Goal: Information Seeking & Learning: Compare options

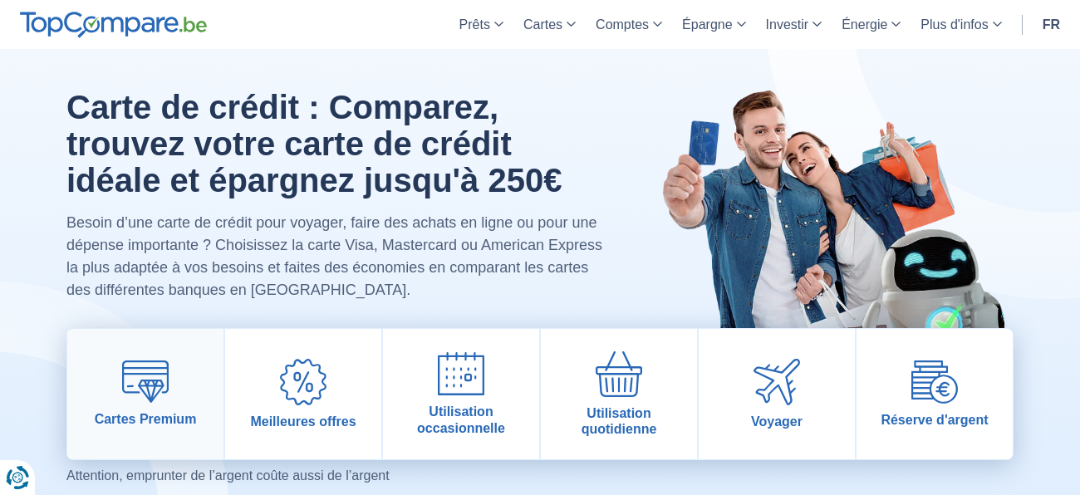
click at [166, 413] on span "Cartes Premium" at bounding box center [146, 419] width 102 height 16
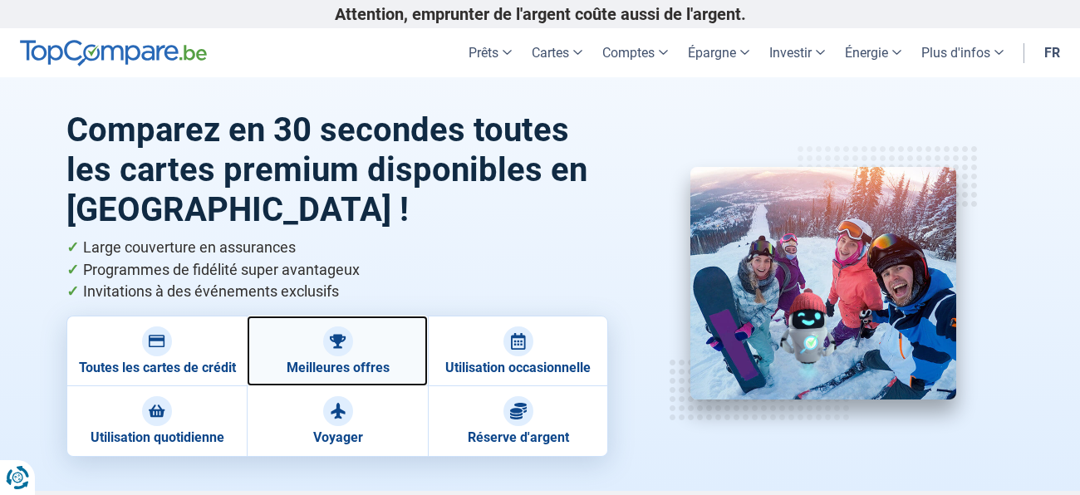
click at [360, 358] on link "Meilleures offres" at bounding box center [337, 351] width 180 height 71
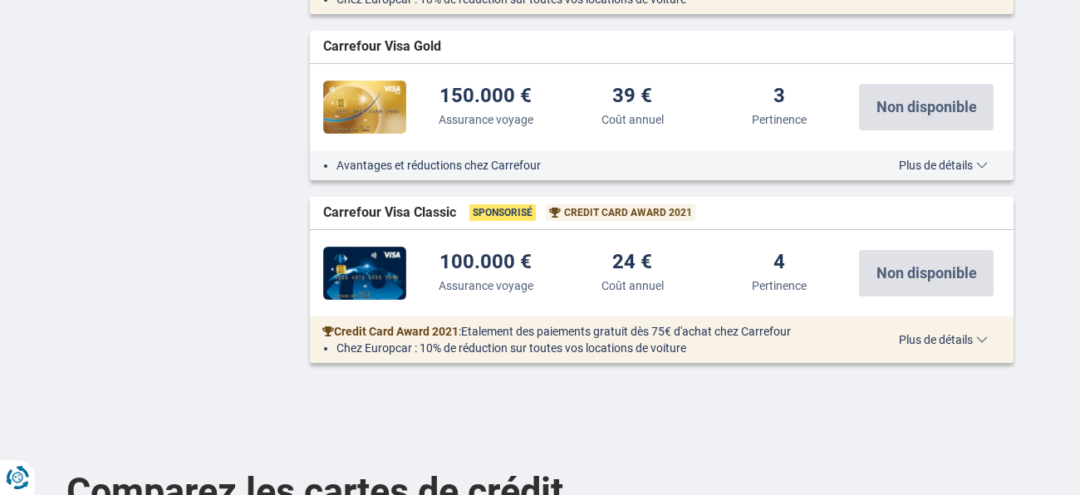
scroll to position [1547, 0]
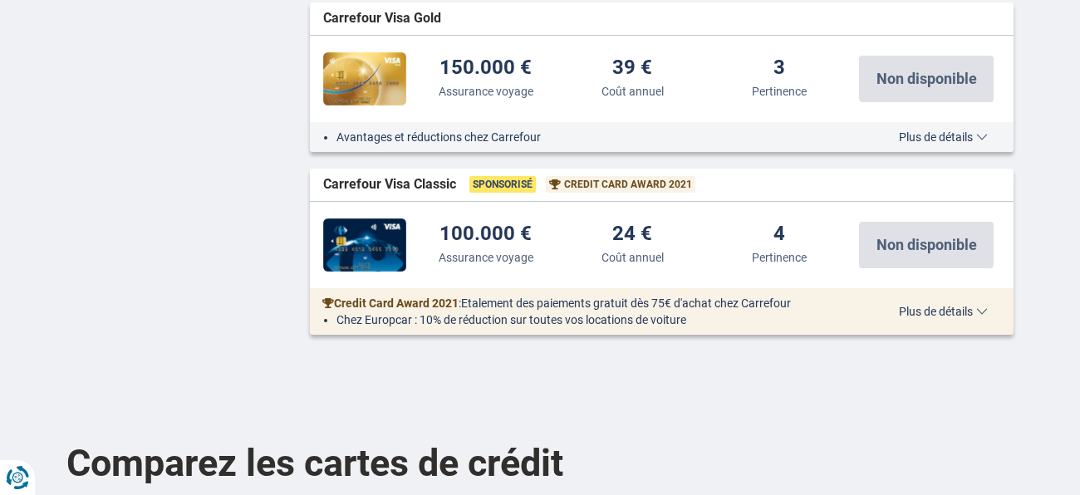
click at [924, 311] on span "Plus de détails" at bounding box center [943, 312] width 89 height 12
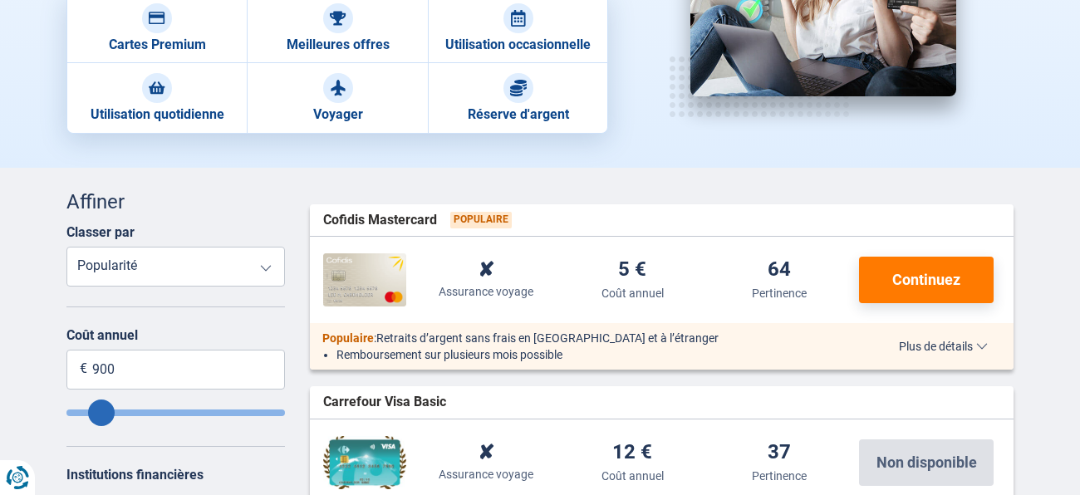
scroll to position [294, 0]
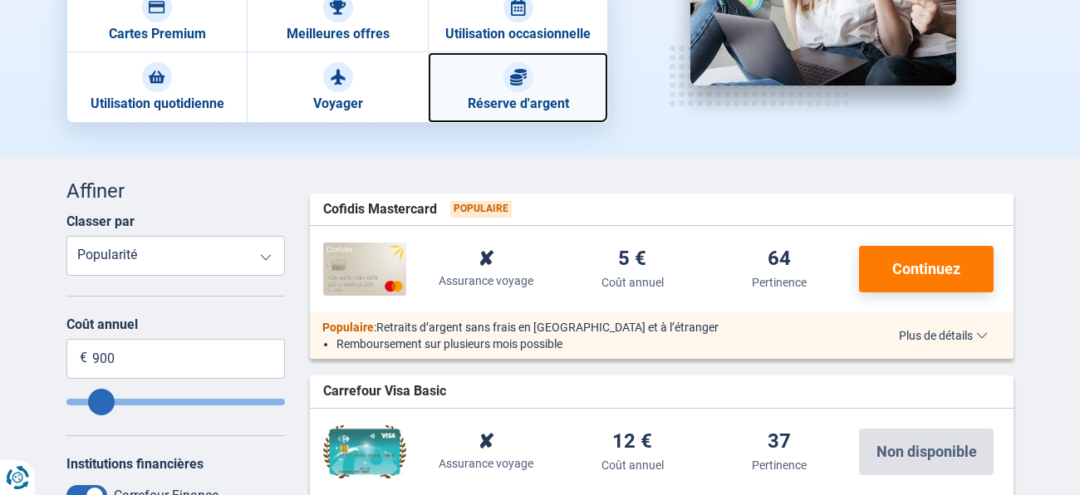
click at [574, 97] on link "Réserve d'argent" at bounding box center [518, 87] width 180 height 70
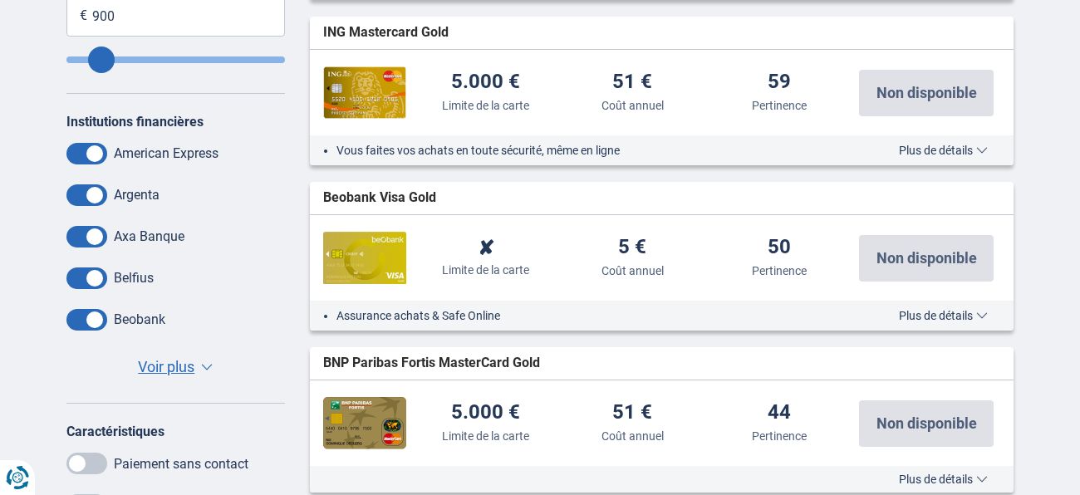
scroll to position [632, 0]
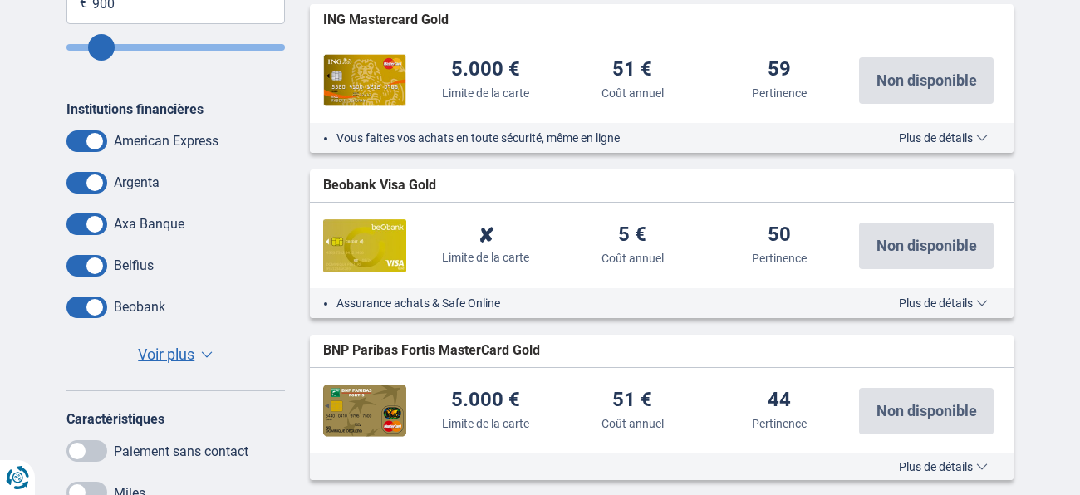
click at [924, 308] on span "Plus de détails" at bounding box center [943, 303] width 89 height 12
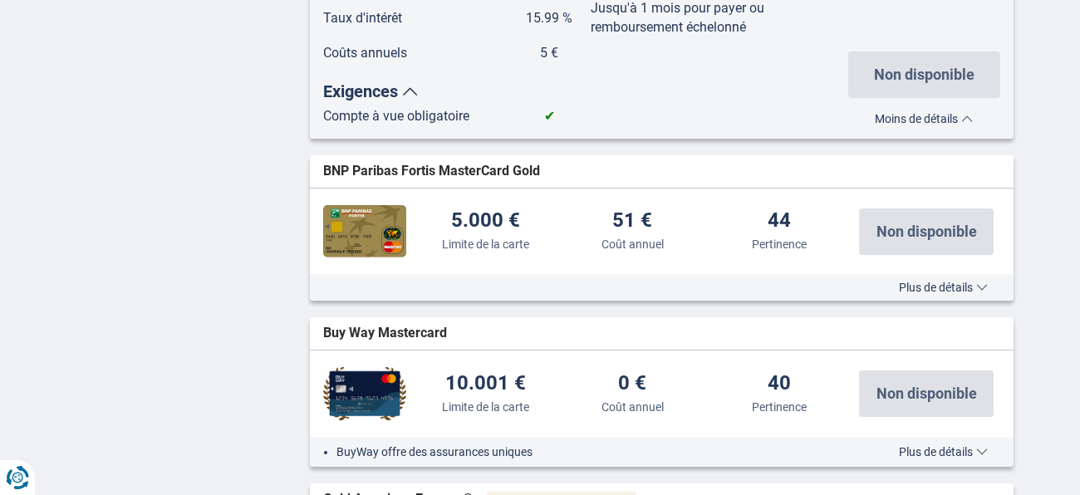
scroll to position [1758, 0]
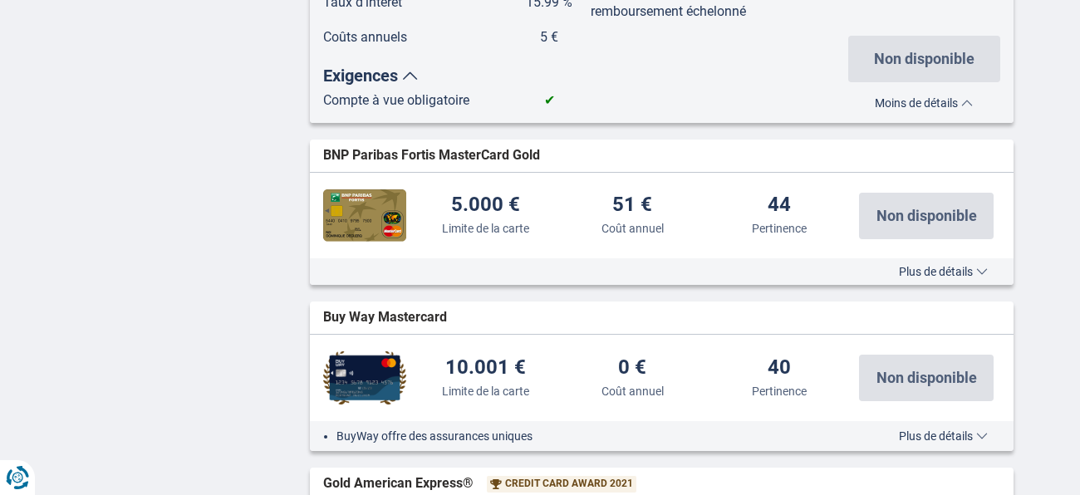
click at [900, 277] on div "Plus de détails Moins de détails" at bounding box center [662, 271] width 704 height 27
click at [903, 276] on span "Plus de détails" at bounding box center [943, 272] width 89 height 12
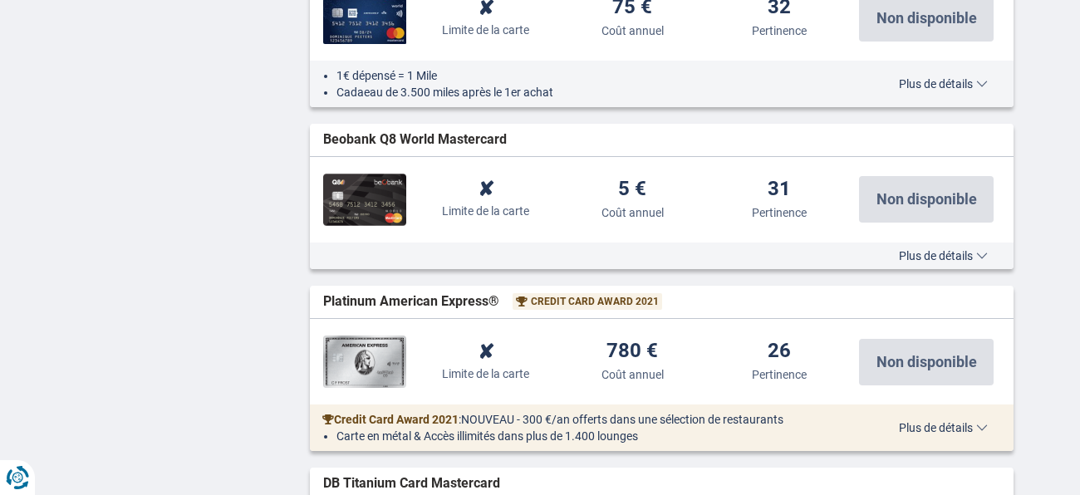
scroll to position [3922, 0]
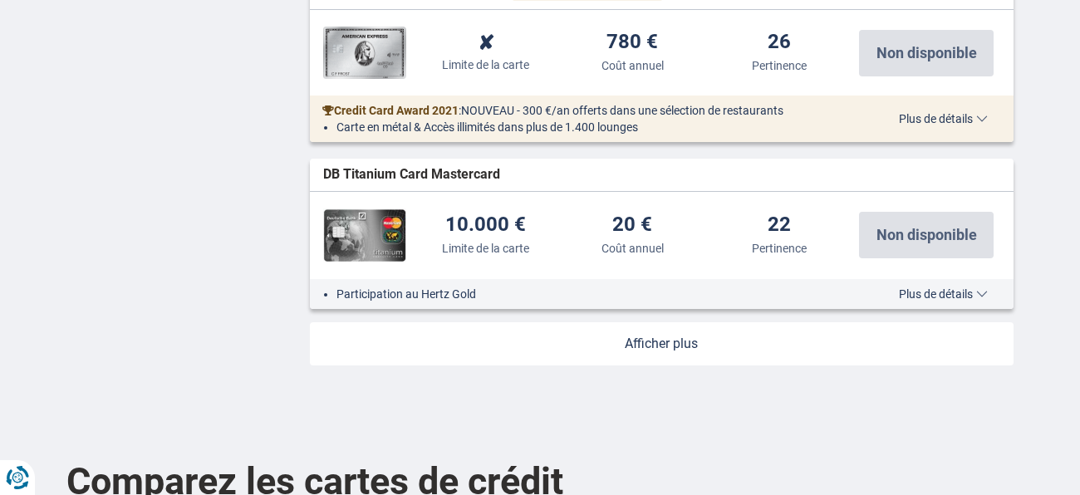
click at [906, 289] on span "Plus de détails" at bounding box center [943, 294] width 89 height 12
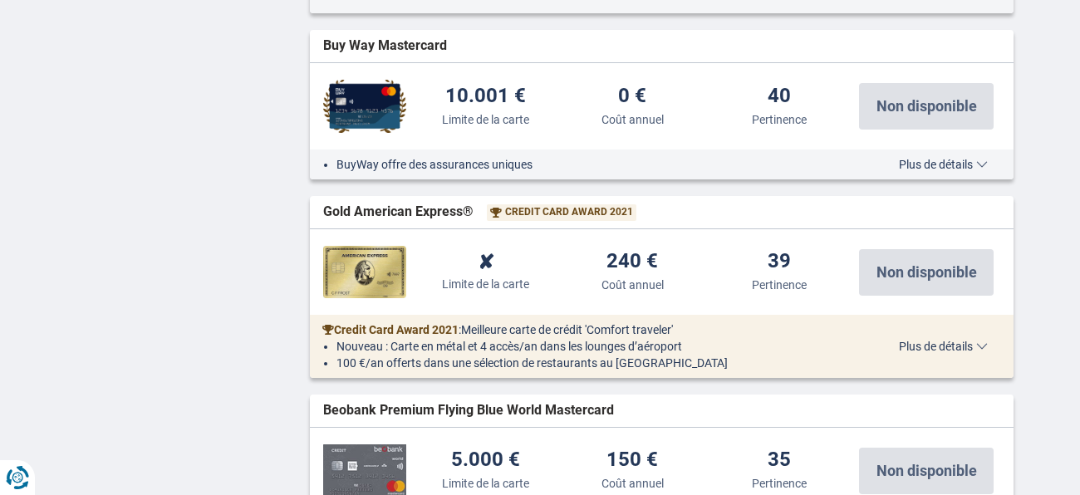
scroll to position [3001, 0]
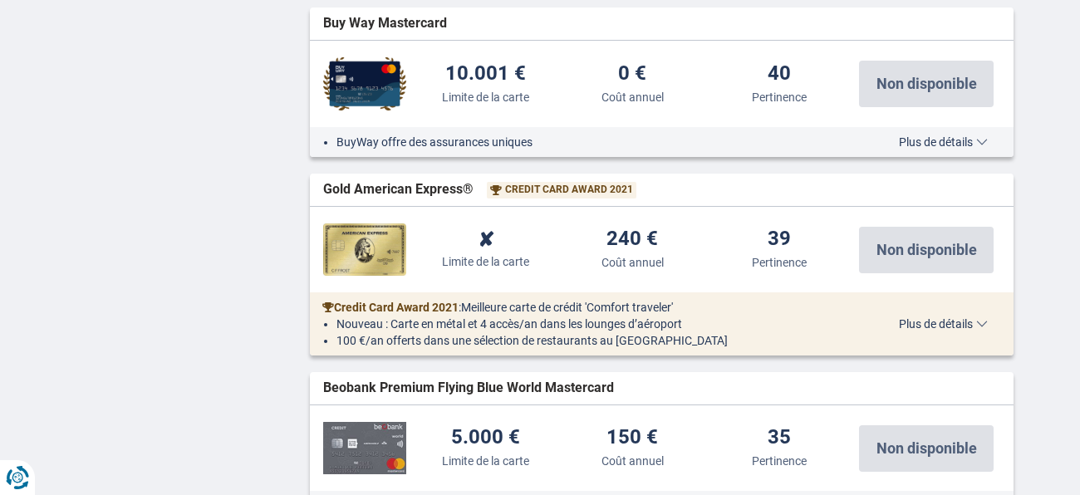
click at [948, 318] on span "Plus de détails" at bounding box center [943, 324] width 89 height 12
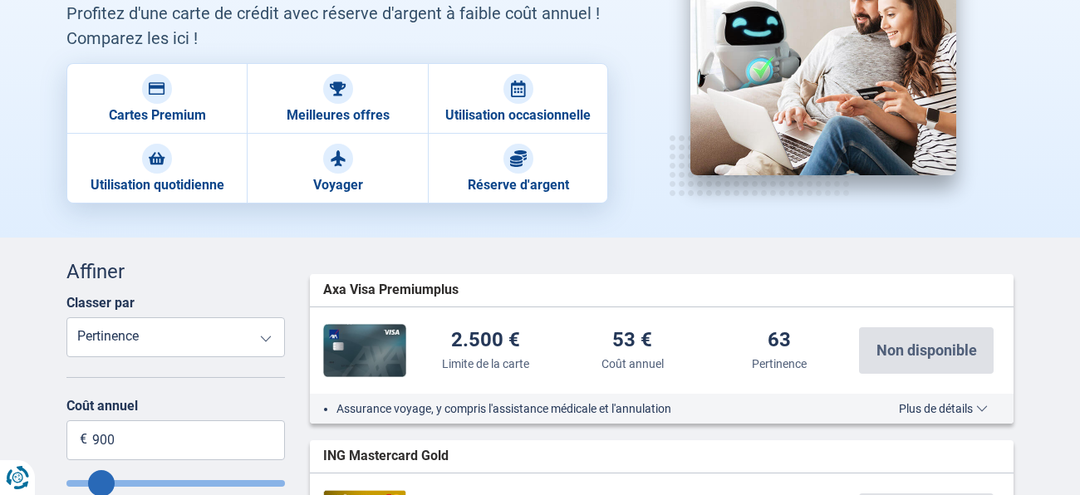
scroll to position [158, 0]
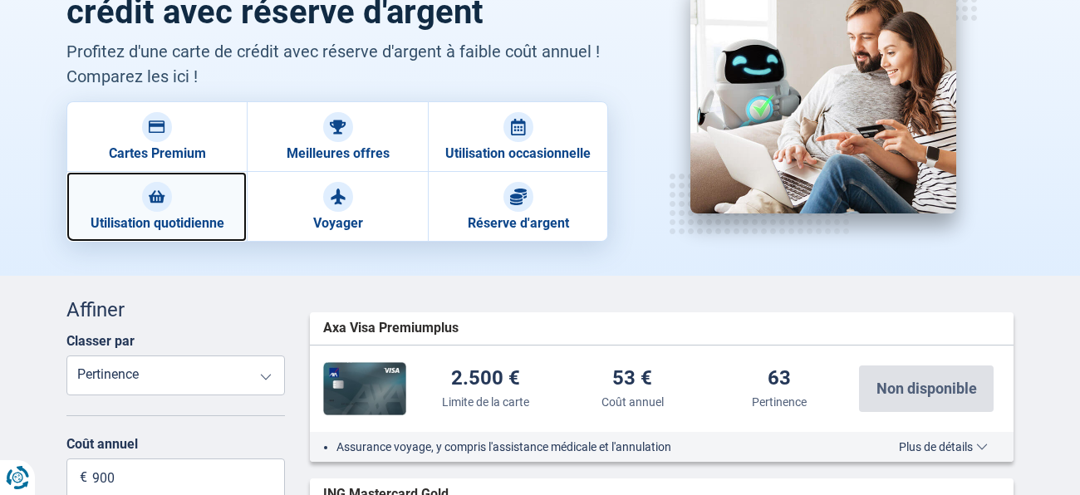
click at [226, 211] on link "Utilisation quotidienne" at bounding box center [156, 207] width 180 height 70
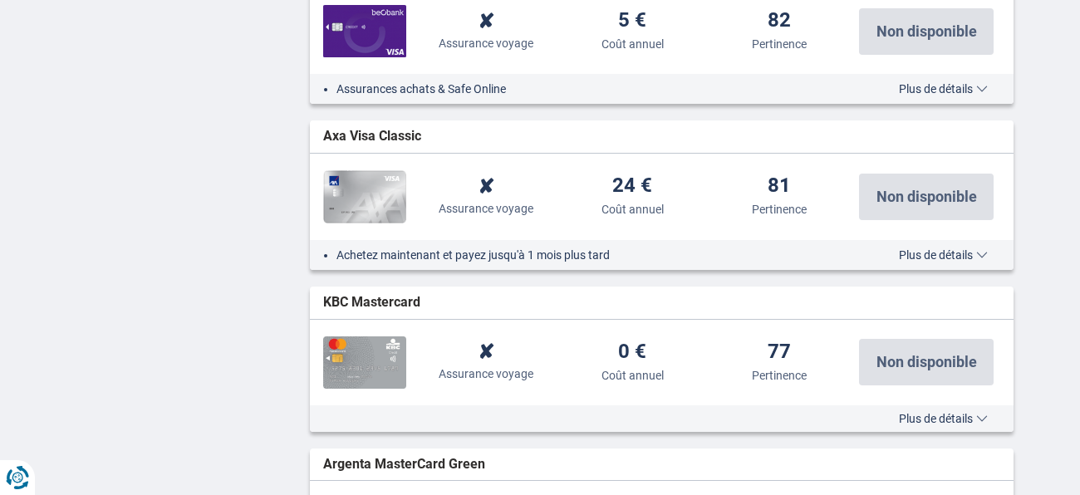
scroll to position [1634, 0]
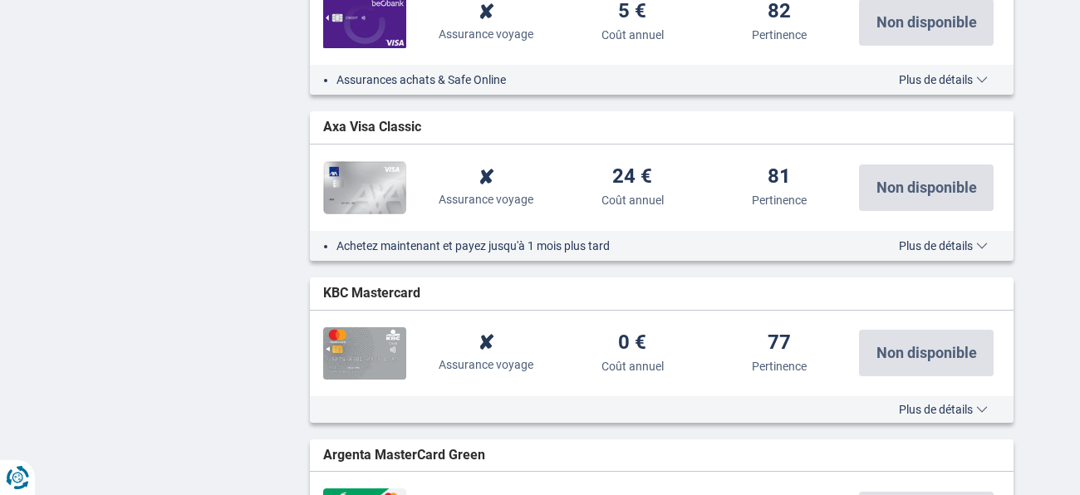
click at [900, 249] on span "Plus de détails" at bounding box center [943, 246] width 89 height 12
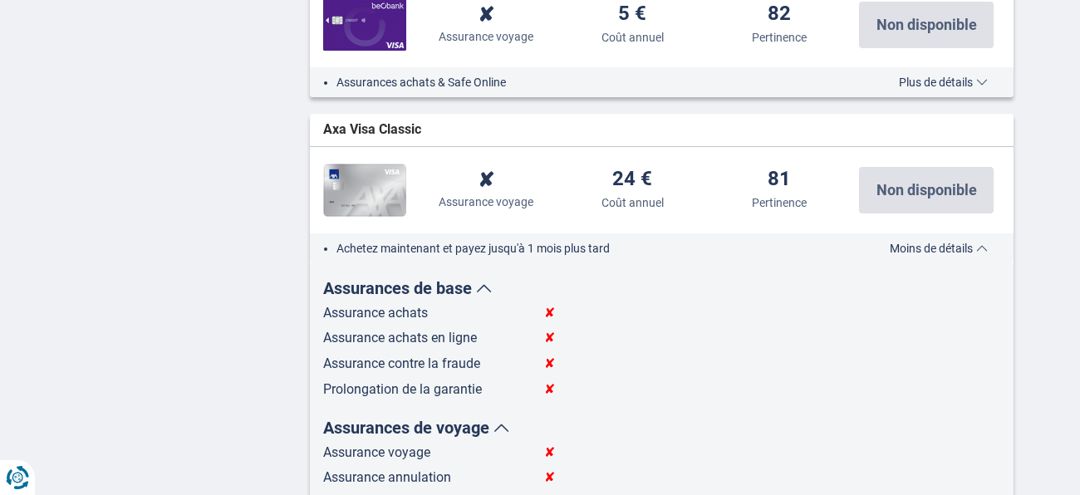
scroll to position [1610, 0]
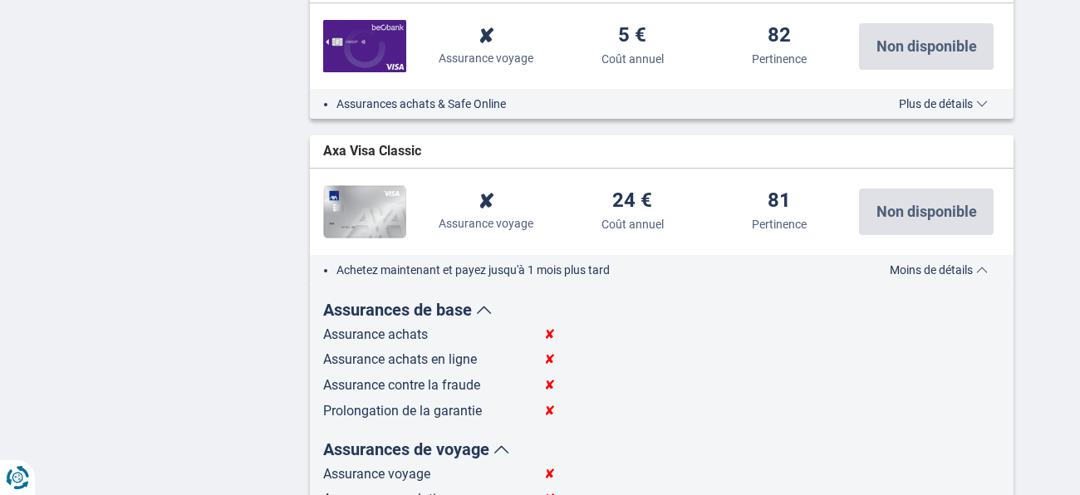
click at [980, 264] on span "Moins de détails" at bounding box center [939, 270] width 98 height 12
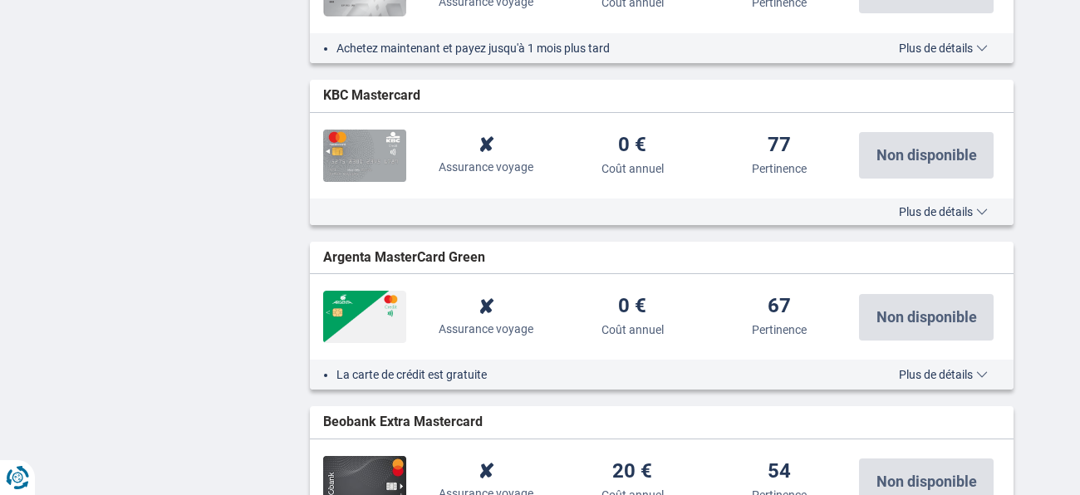
scroll to position [1840, 0]
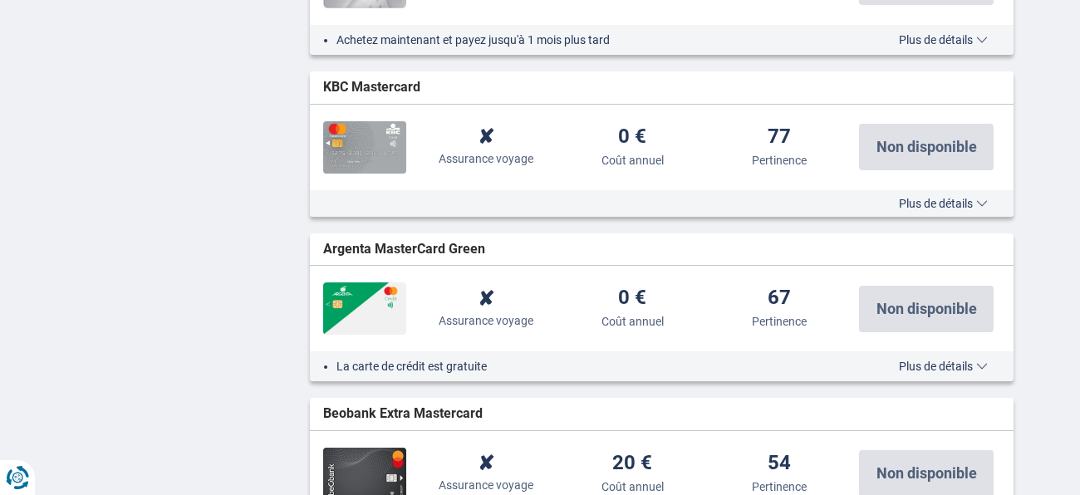
click at [986, 198] on span "Plus de détails" at bounding box center [943, 204] width 89 height 12
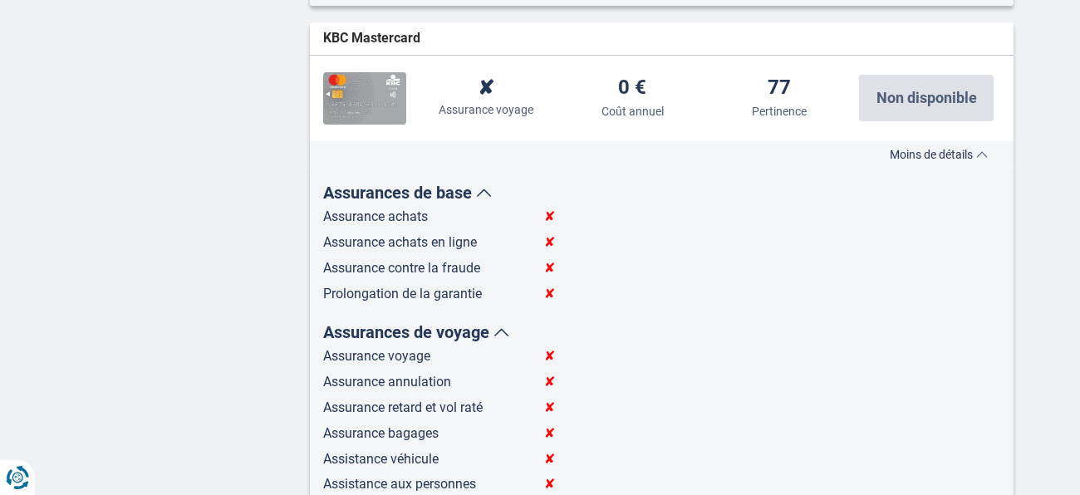
scroll to position [1879, 0]
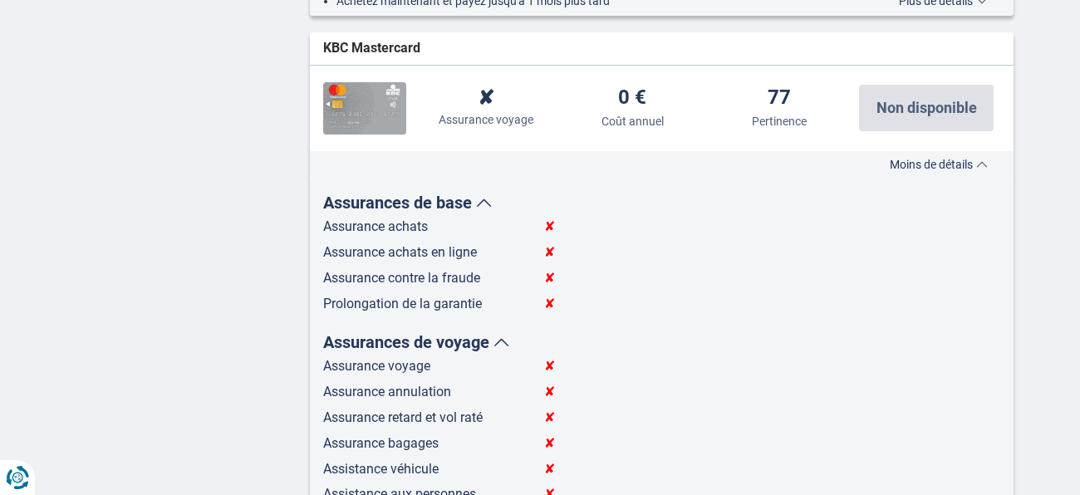
click at [967, 165] on span "Moins de détails" at bounding box center [939, 165] width 98 height 12
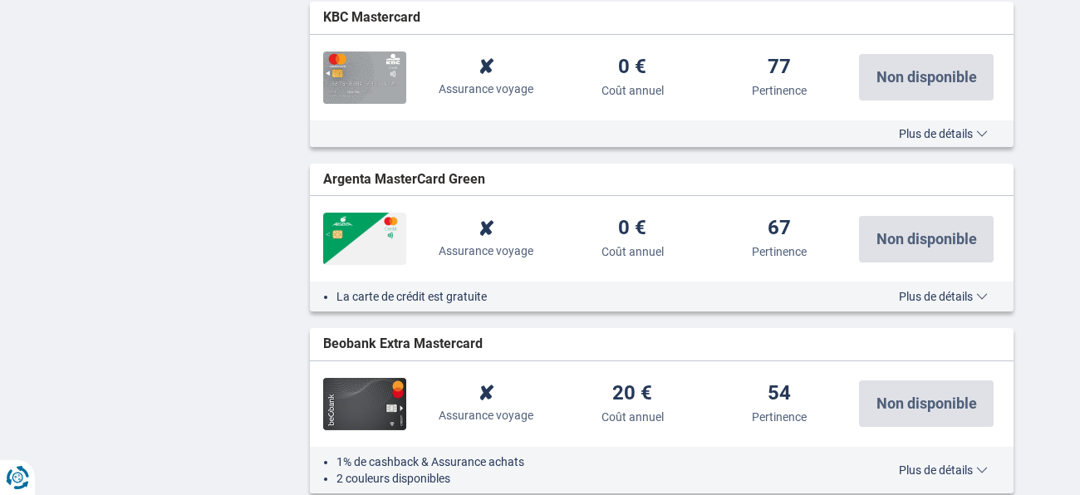
scroll to position [1936, 0]
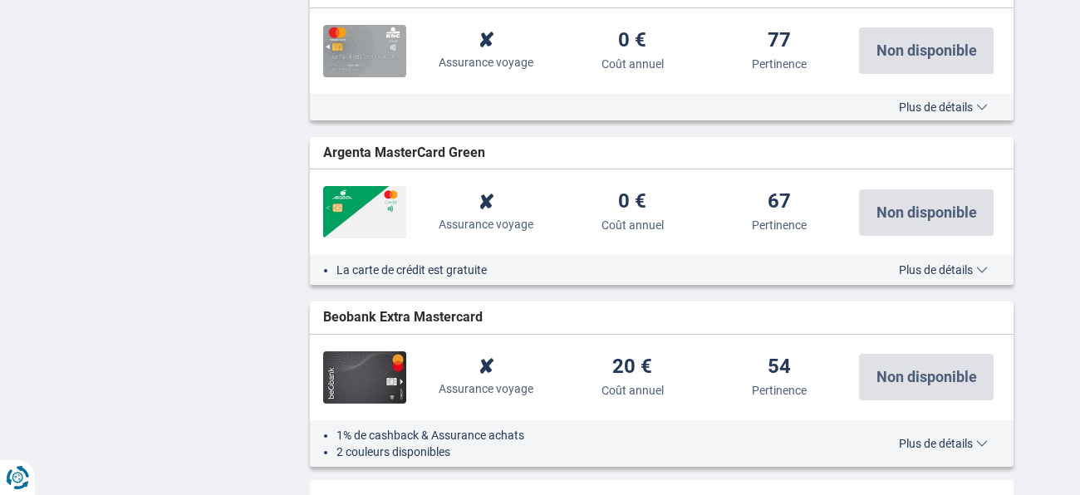
click at [934, 259] on div "La carte de crédit est gratuite Plus de détails Moins de détails" at bounding box center [662, 270] width 704 height 30
click at [937, 267] on span "Plus de détails" at bounding box center [943, 270] width 89 height 12
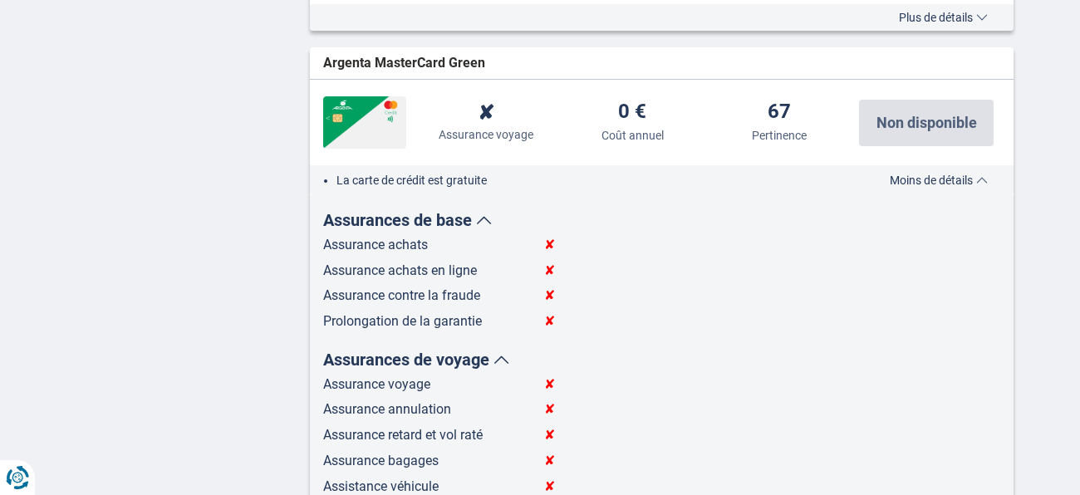
scroll to position [2015, 0]
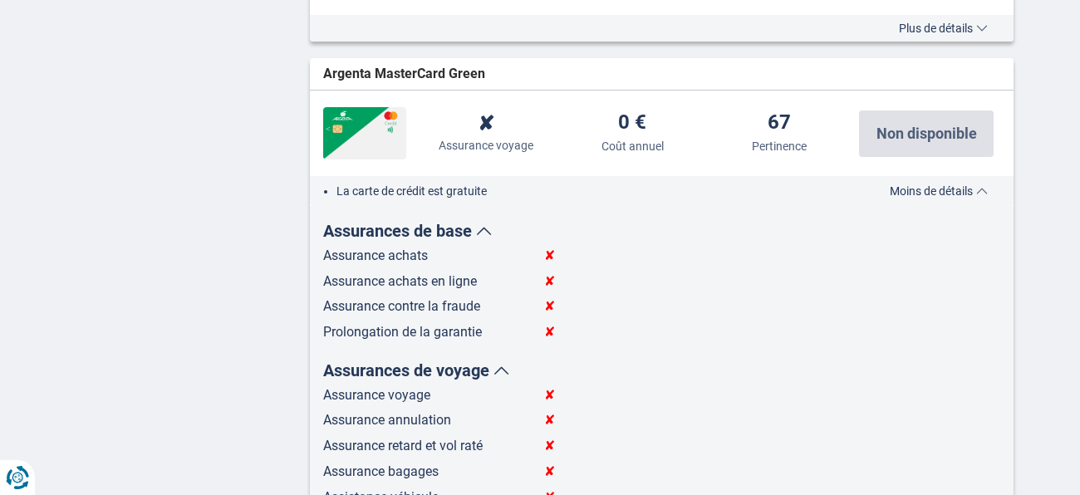
click at [970, 189] on span "Moins de détails" at bounding box center [939, 191] width 98 height 12
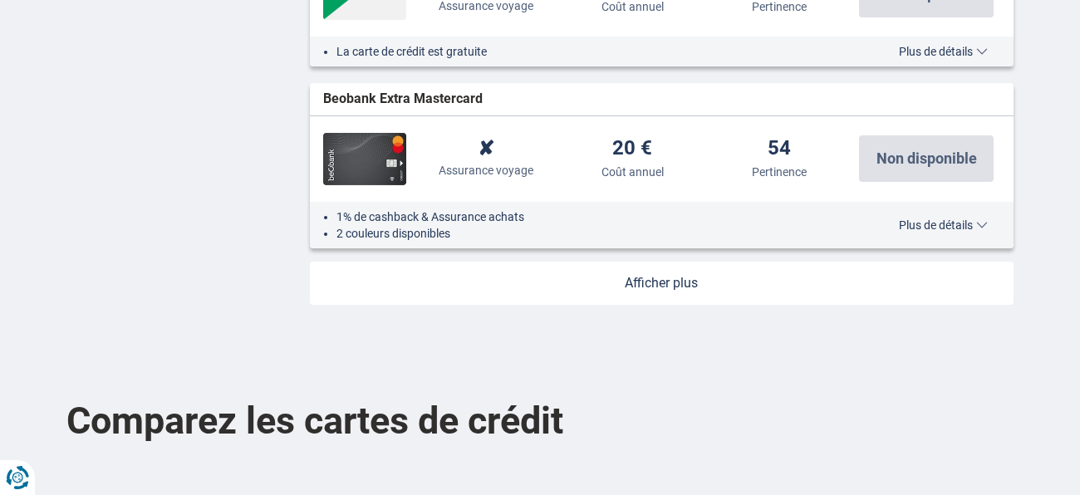
scroll to position [2164, 0]
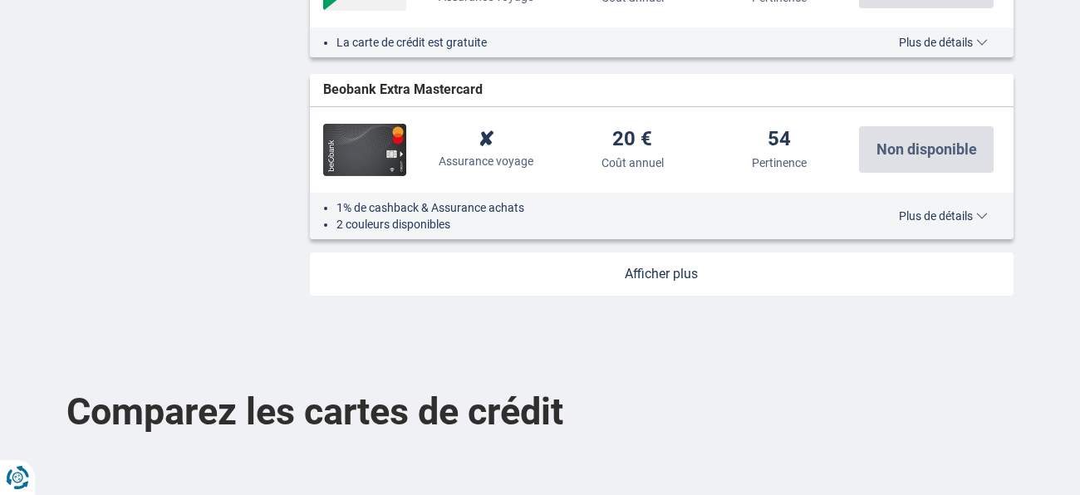
click at [702, 279] on link at bounding box center [662, 274] width 704 height 43
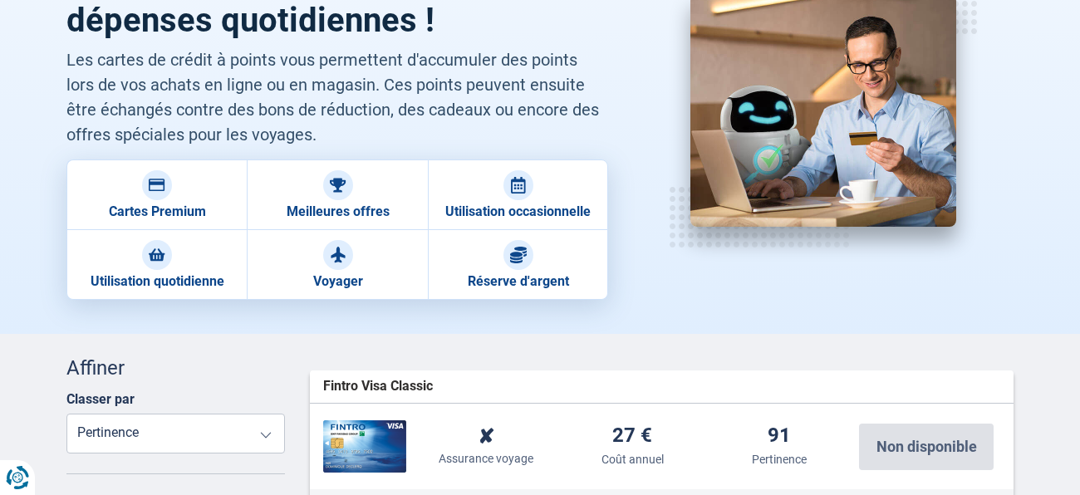
scroll to position [213, 0]
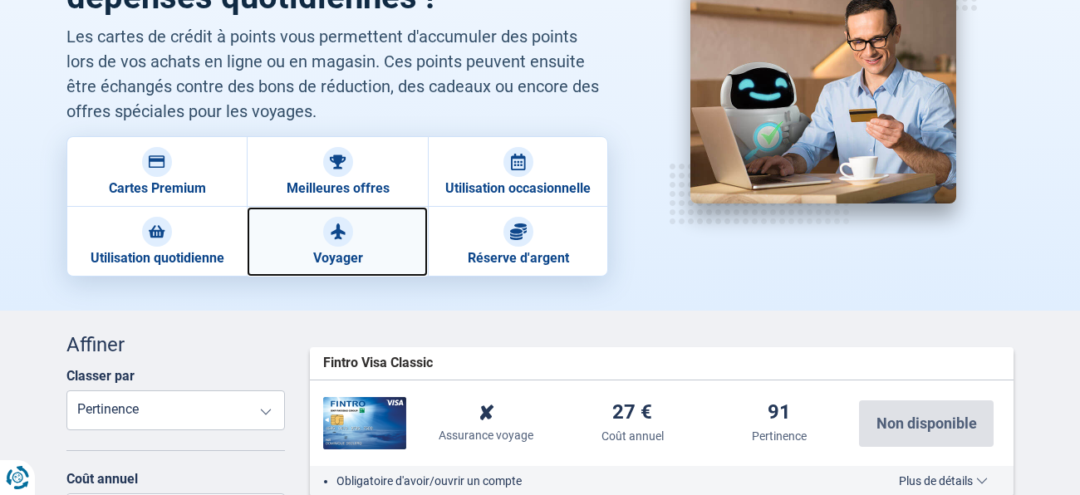
click at [390, 215] on link "Voyager" at bounding box center [337, 242] width 180 height 70
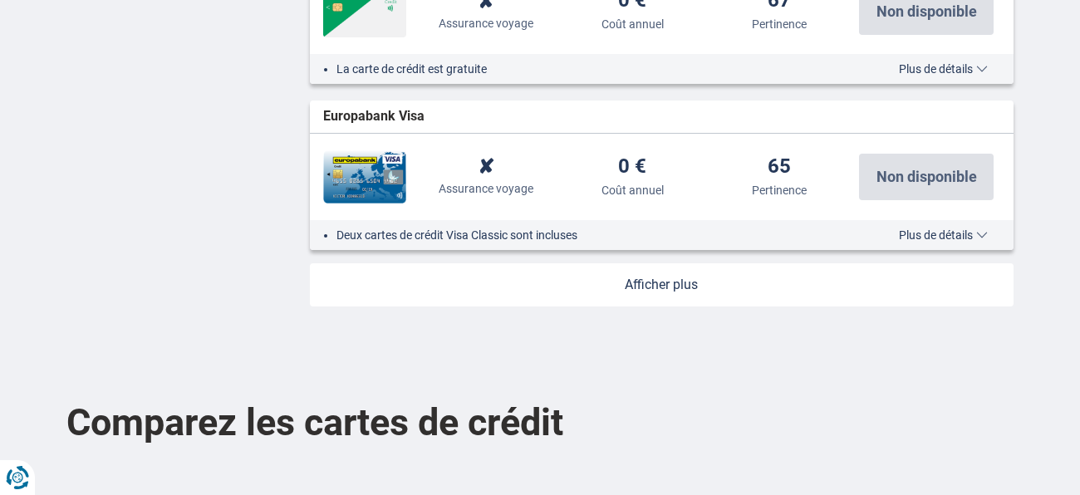
scroll to position [2189, 0]
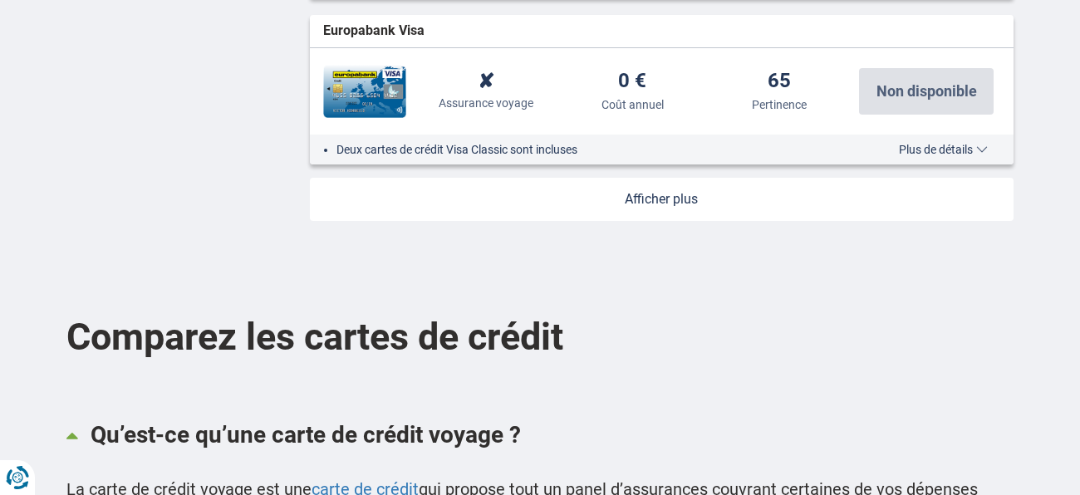
click at [799, 212] on link at bounding box center [662, 199] width 704 height 43
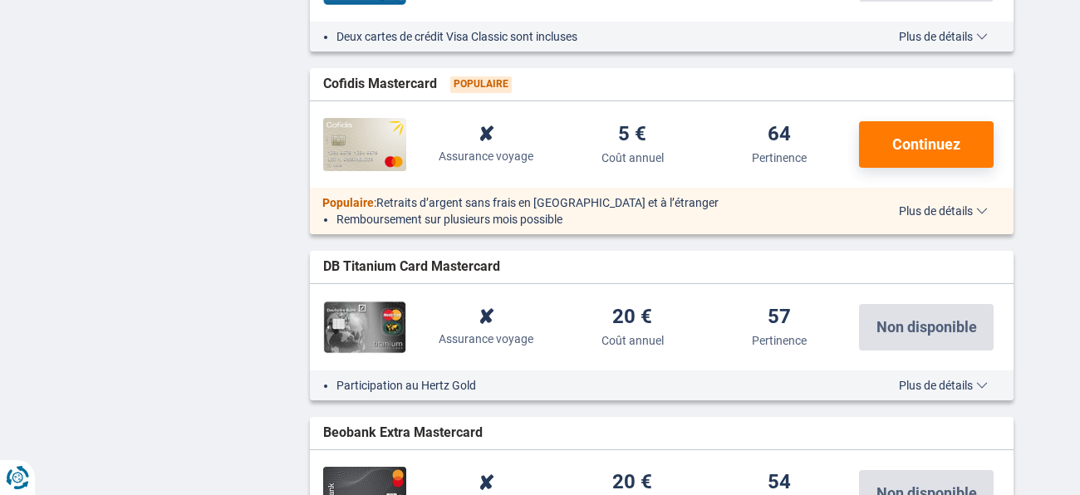
scroll to position [2324, 0]
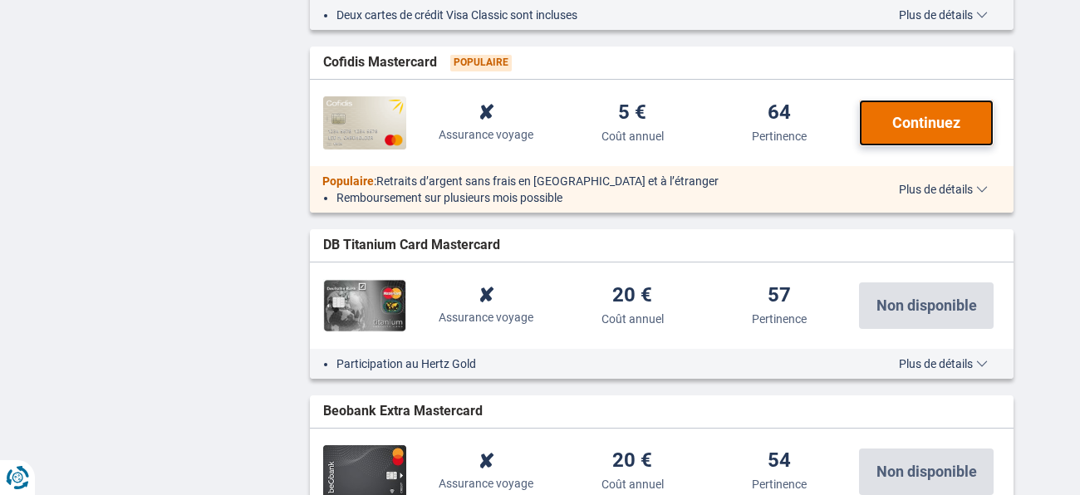
click at [914, 125] on span "Continuez" at bounding box center [926, 122] width 68 height 15
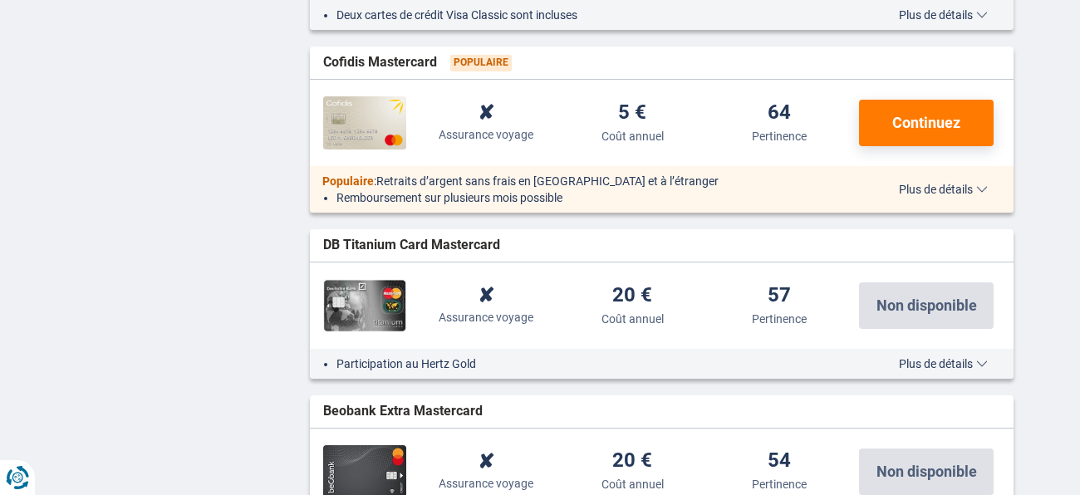
click at [911, 205] on div "Populaire : Retraits d’argent sans frais en Belgique et à l’étranger Remboursem…" at bounding box center [662, 189] width 704 height 47
click at [912, 198] on div "Populaire : Retraits d’argent sans frais en Belgique et à l’étranger Remboursem…" at bounding box center [662, 189] width 704 height 47
click at [913, 184] on span "Plus de détails" at bounding box center [943, 190] width 89 height 12
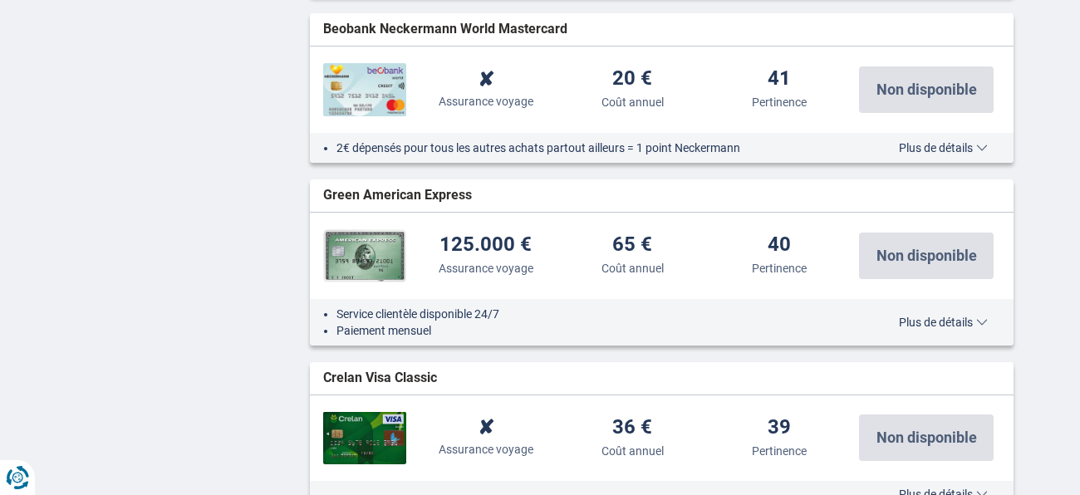
scroll to position [4343, 0]
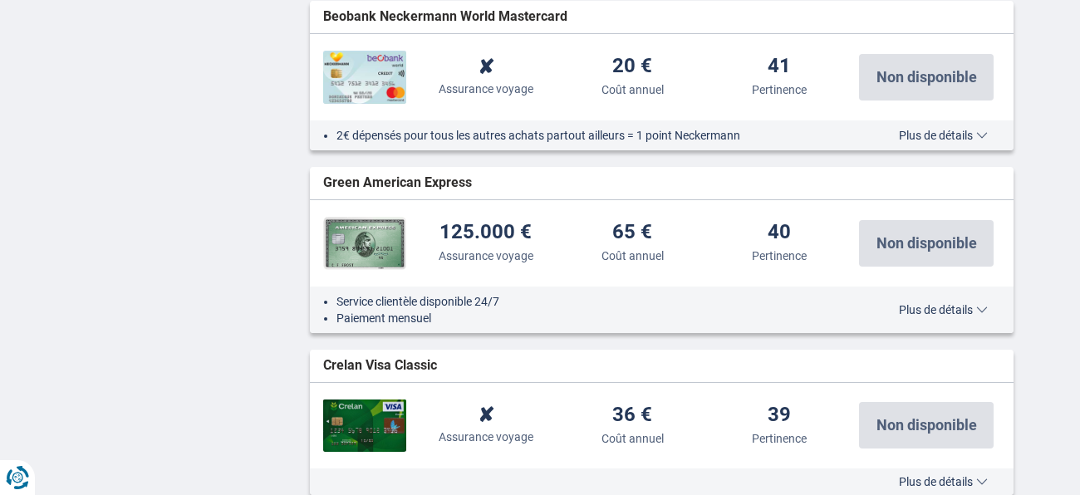
click at [937, 304] on span "Plus de détails" at bounding box center [943, 310] width 89 height 12
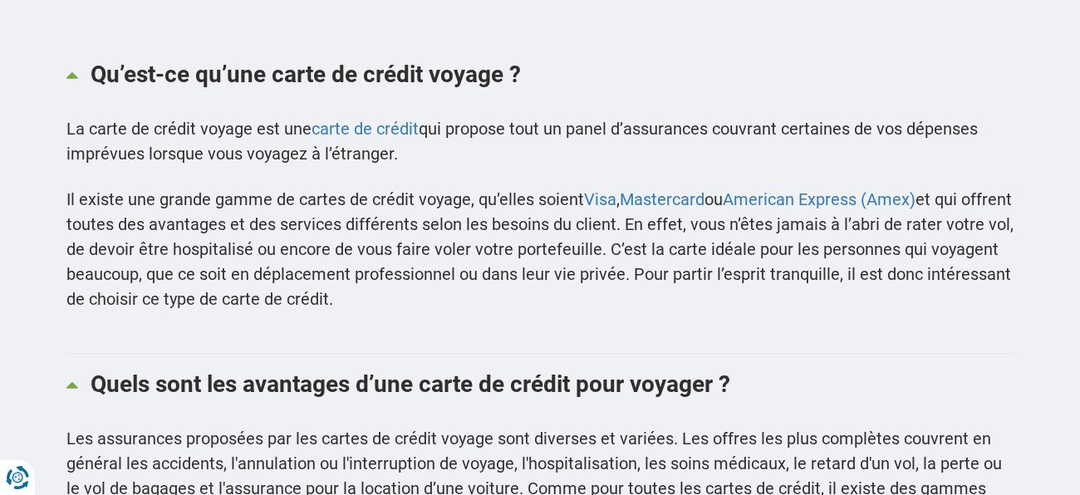
scroll to position [0, 0]
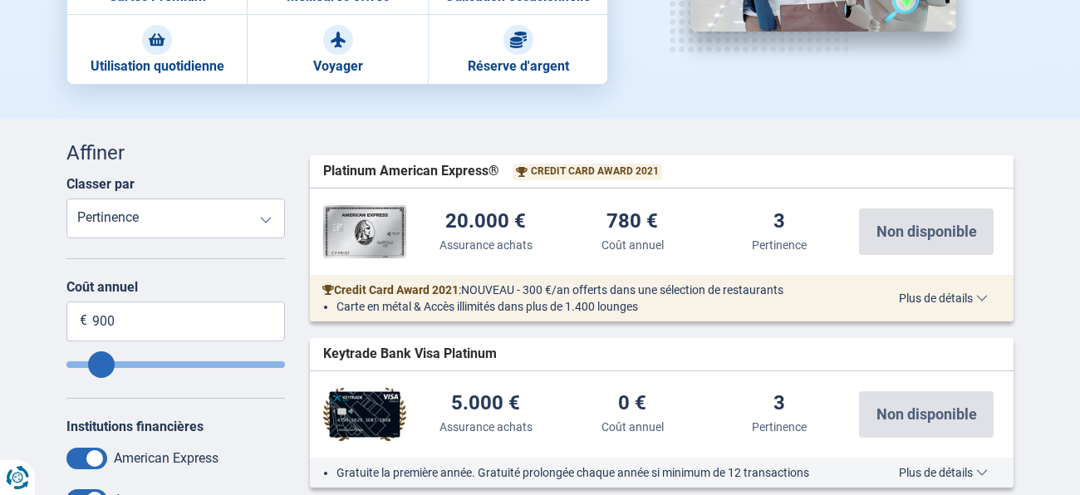
scroll to position [379, 0]
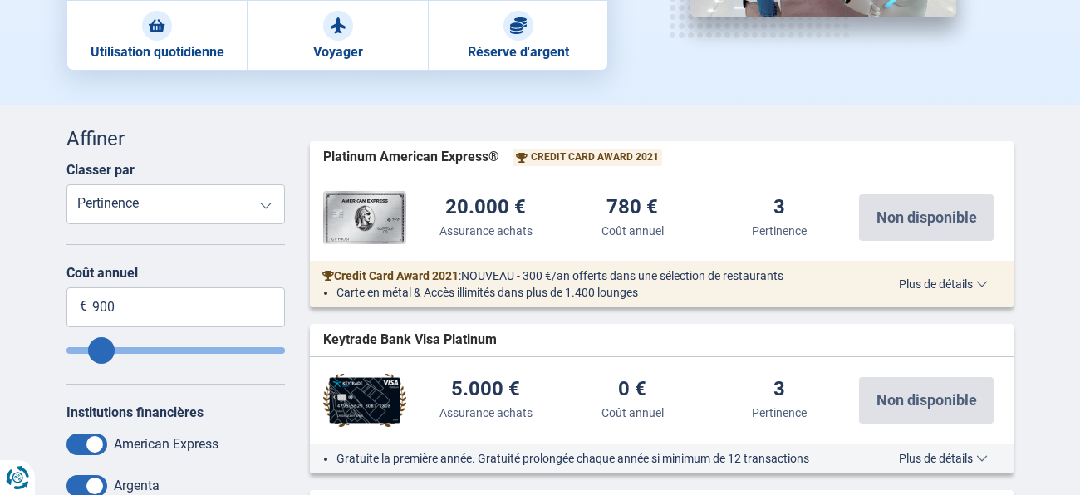
click at [934, 282] on span "Plus de détails" at bounding box center [943, 284] width 89 height 12
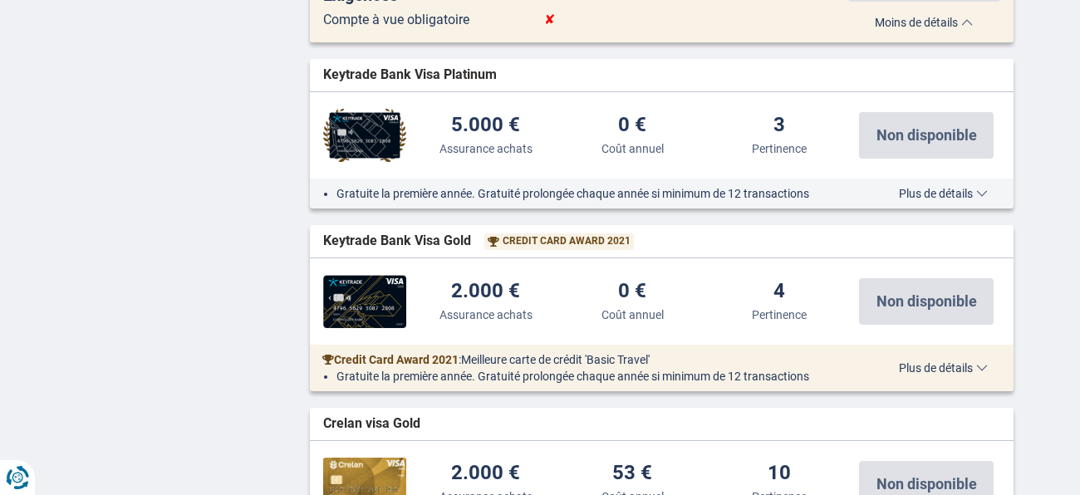
scroll to position [1736, 0]
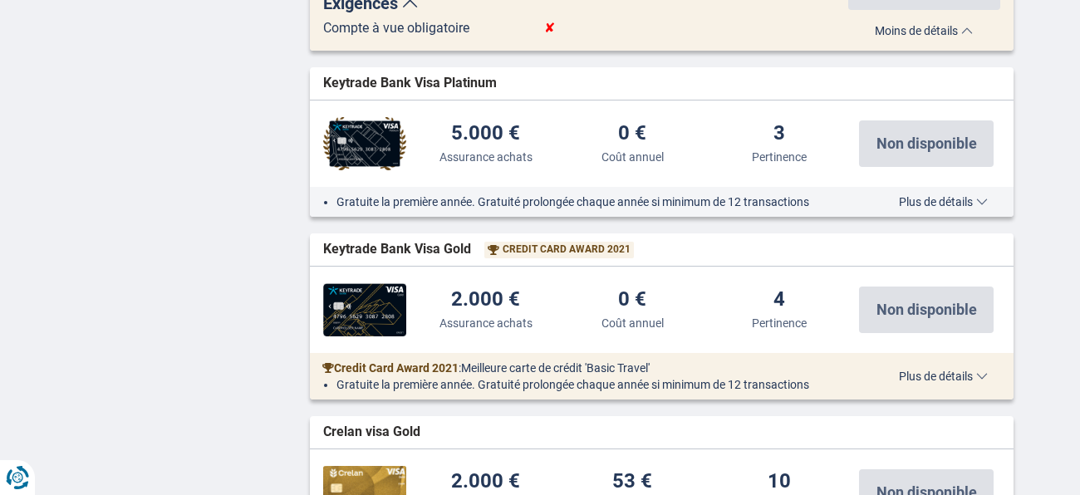
click at [919, 380] on span "Plus de détails" at bounding box center [943, 376] width 89 height 12
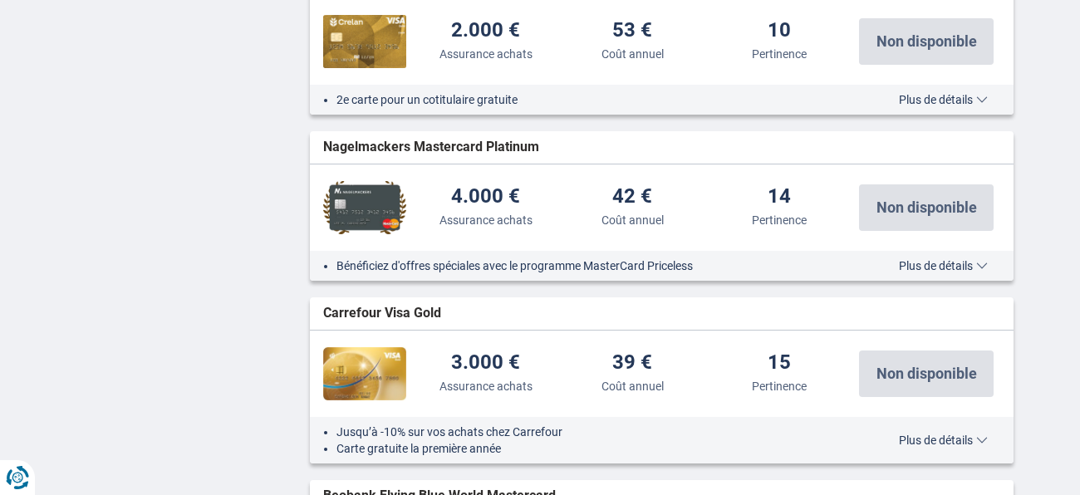
scroll to position [3137, 0]
